Goal: Entertainment & Leisure: Consume media (video, audio)

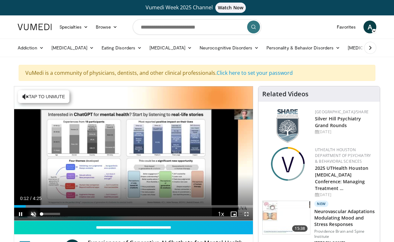
click at [33, 215] on span "Video Player" at bounding box center [33, 214] width 13 height 13
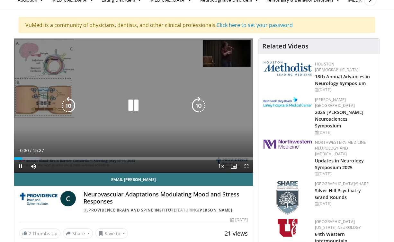
scroll to position [45, 0]
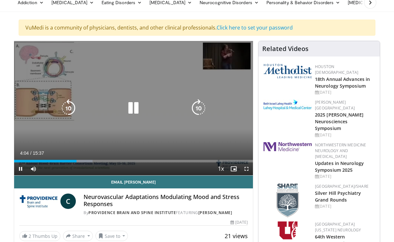
click at [132, 106] on icon "Video Player" at bounding box center [133, 108] width 18 height 18
